Goal: Information Seeking & Learning: Stay updated

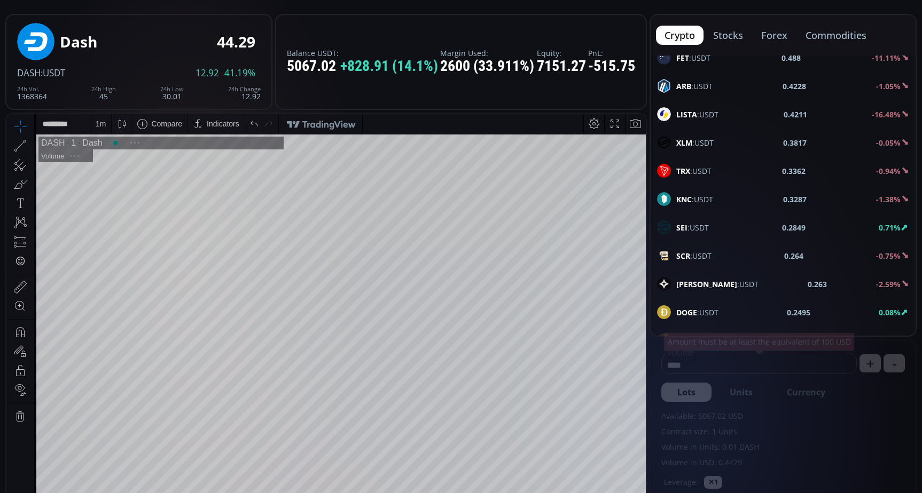
scroll to position [53, 0]
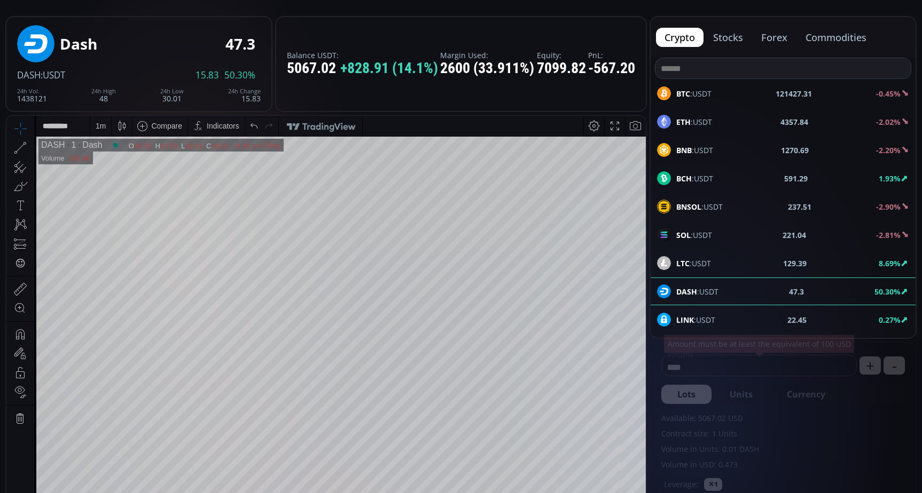
scroll to position [214, 0]
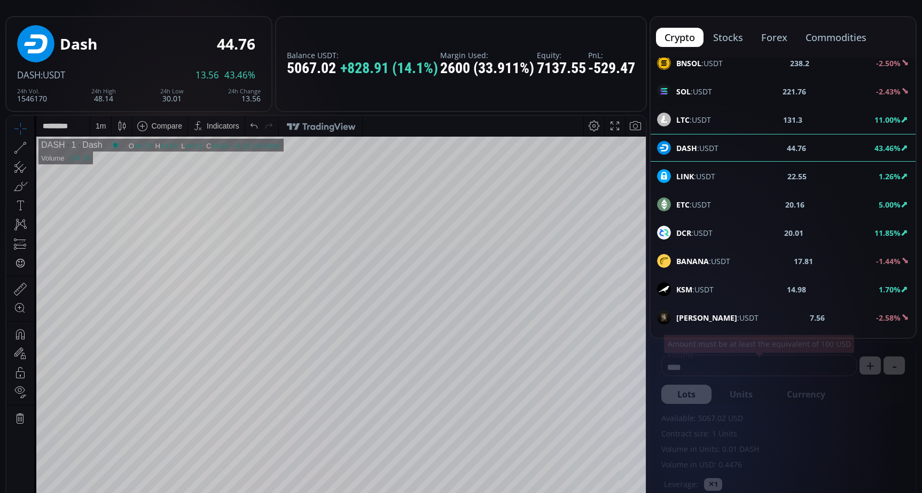
scroll to position [110, 0]
